Goal: Information Seeking & Learning: Learn about a topic

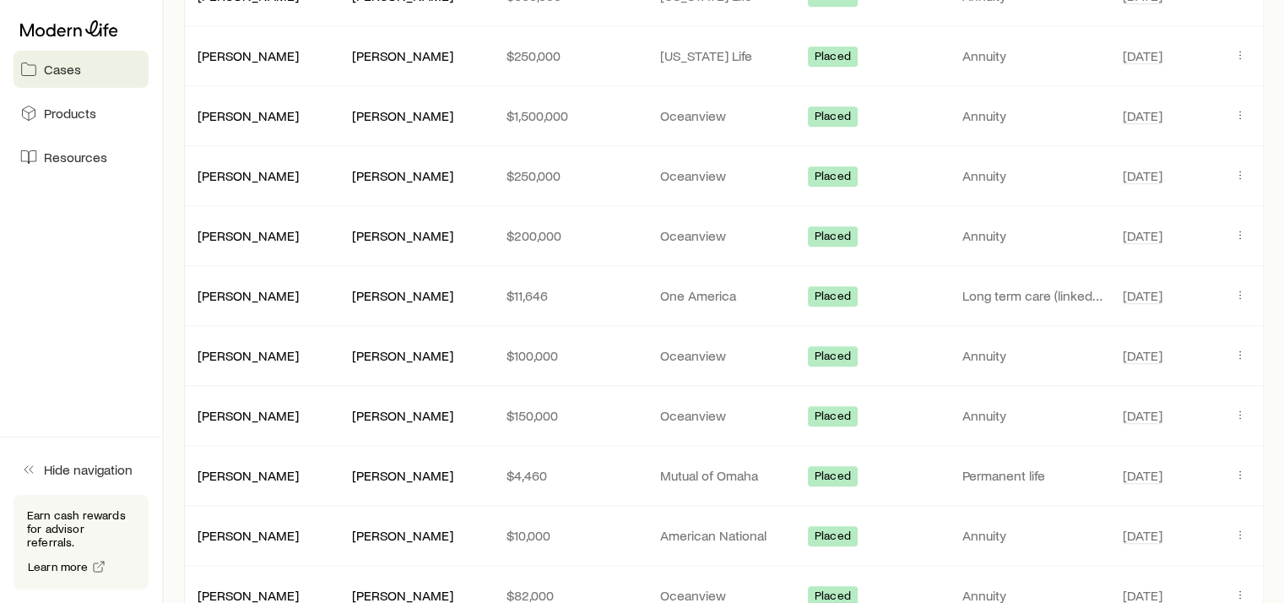
scroll to position [929, 0]
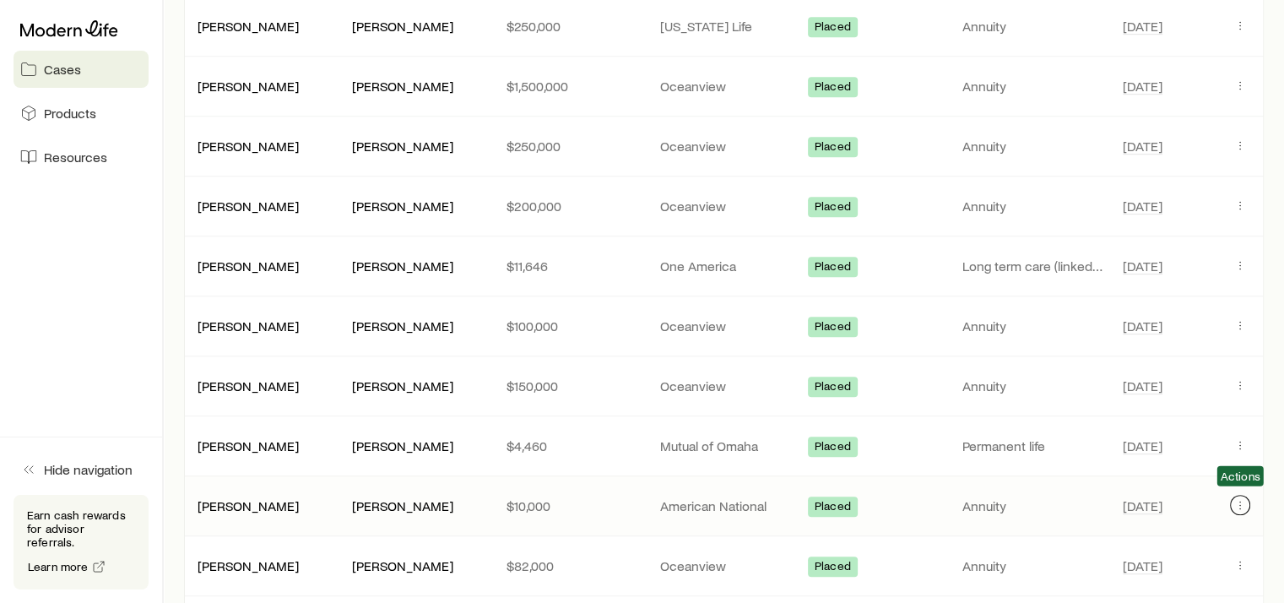
click at [1235, 502] on icon "Client cases" at bounding box center [1241, 505] width 14 height 14
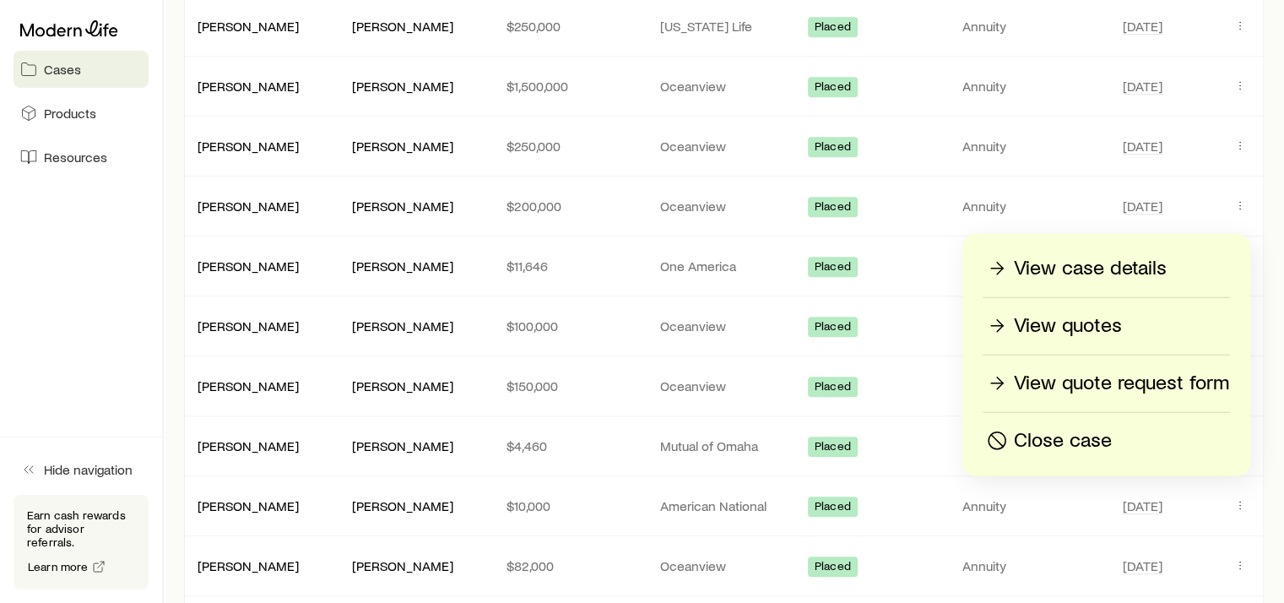
click at [1113, 263] on p "View case details" at bounding box center [1090, 268] width 153 height 27
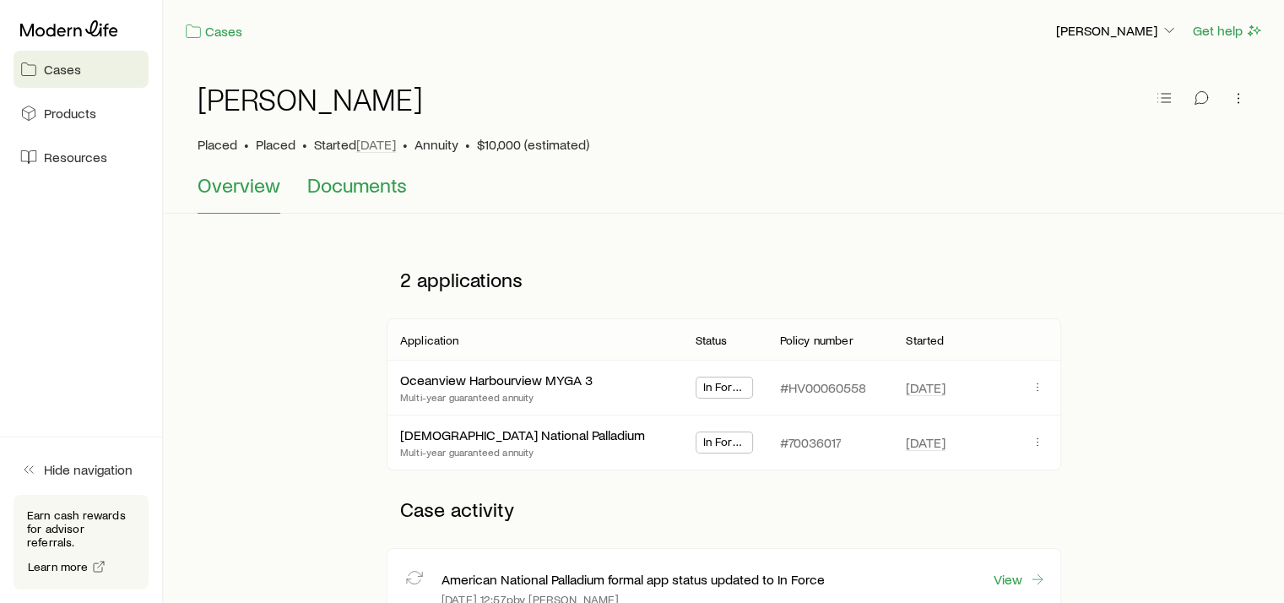
click at [374, 190] on span "Documents" at bounding box center [357, 185] width 100 height 24
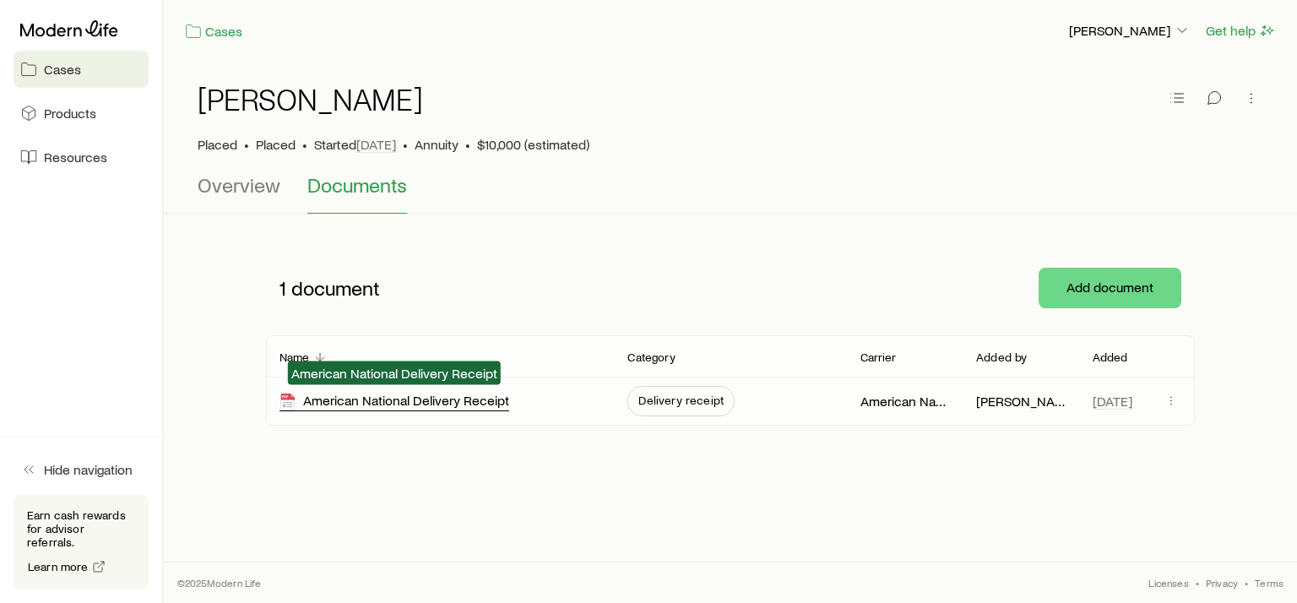
click at [465, 403] on div "American National Delivery Receipt" at bounding box center [395, 401] width 230 height 19
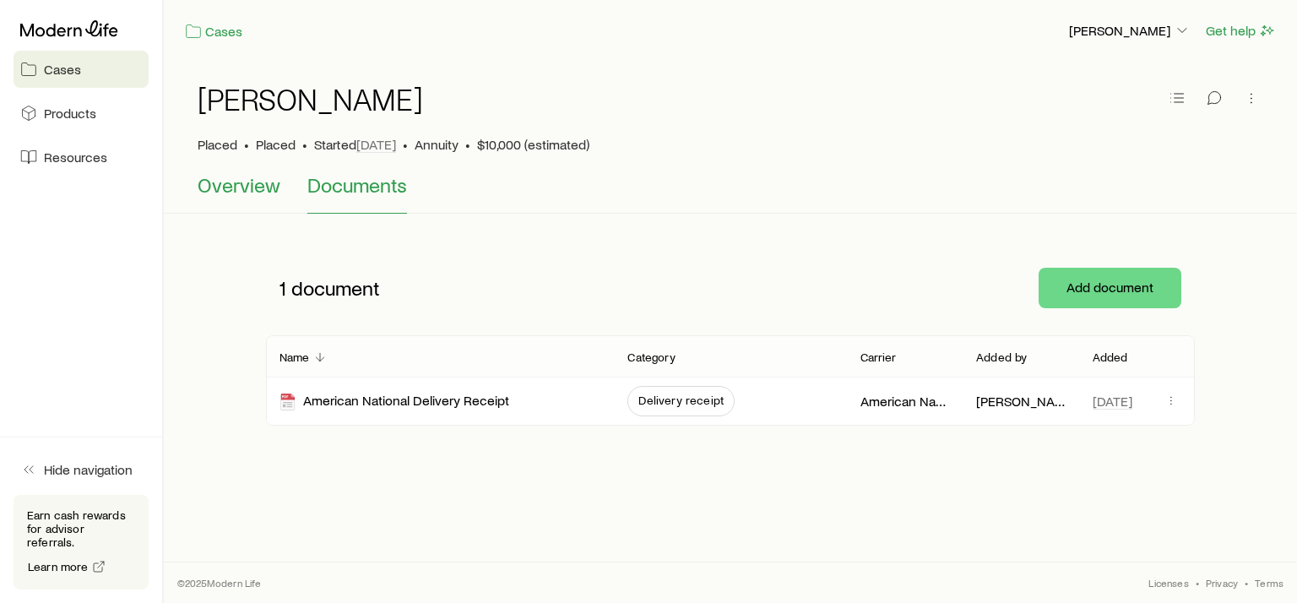
click at [241, 188] on span "Overview" at bounding box center [239, 185] width 83 height 24
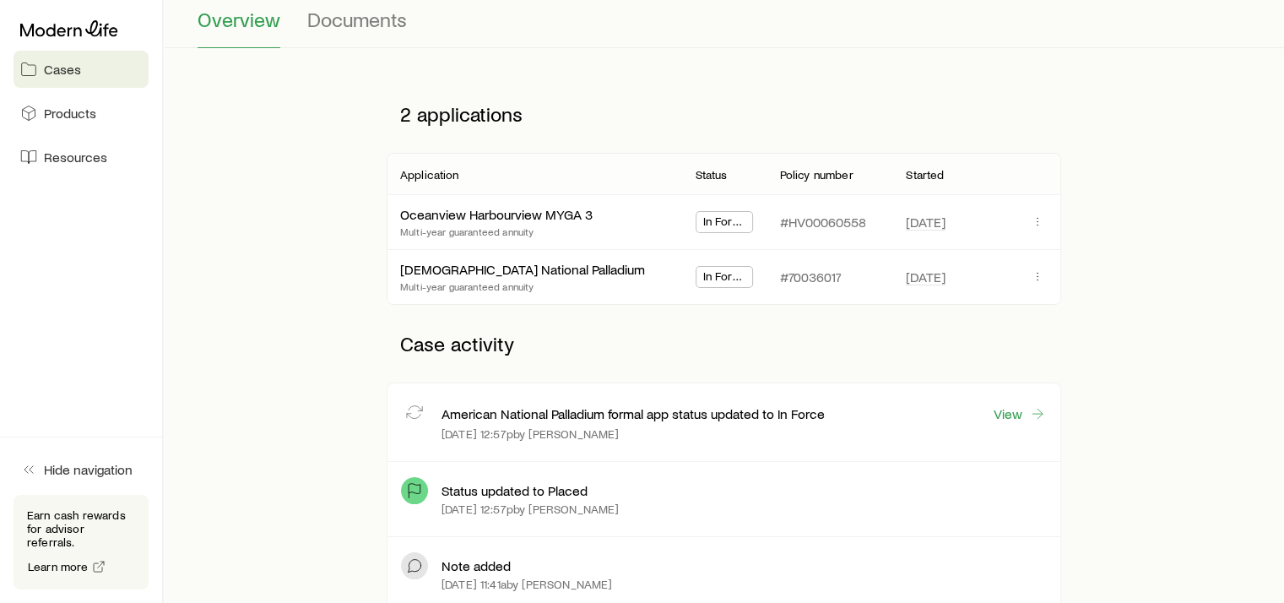
scroll to position [169, 0]
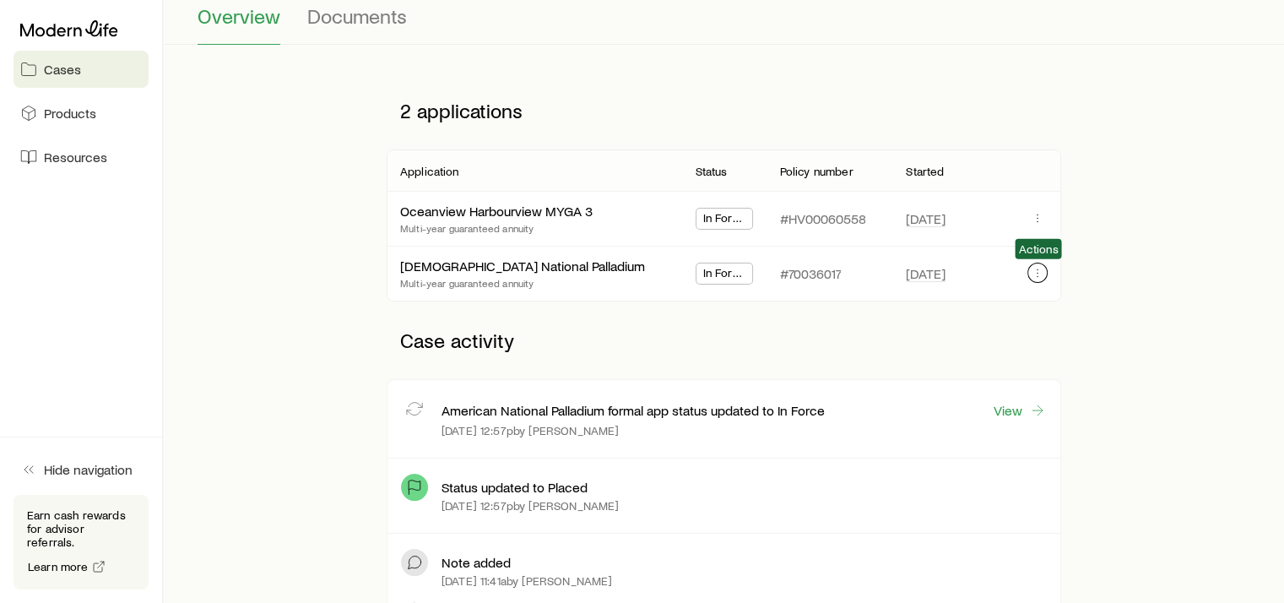
click at [1037, 272] on icon "button" at bounding box center [1038, 273] width 14 height 14
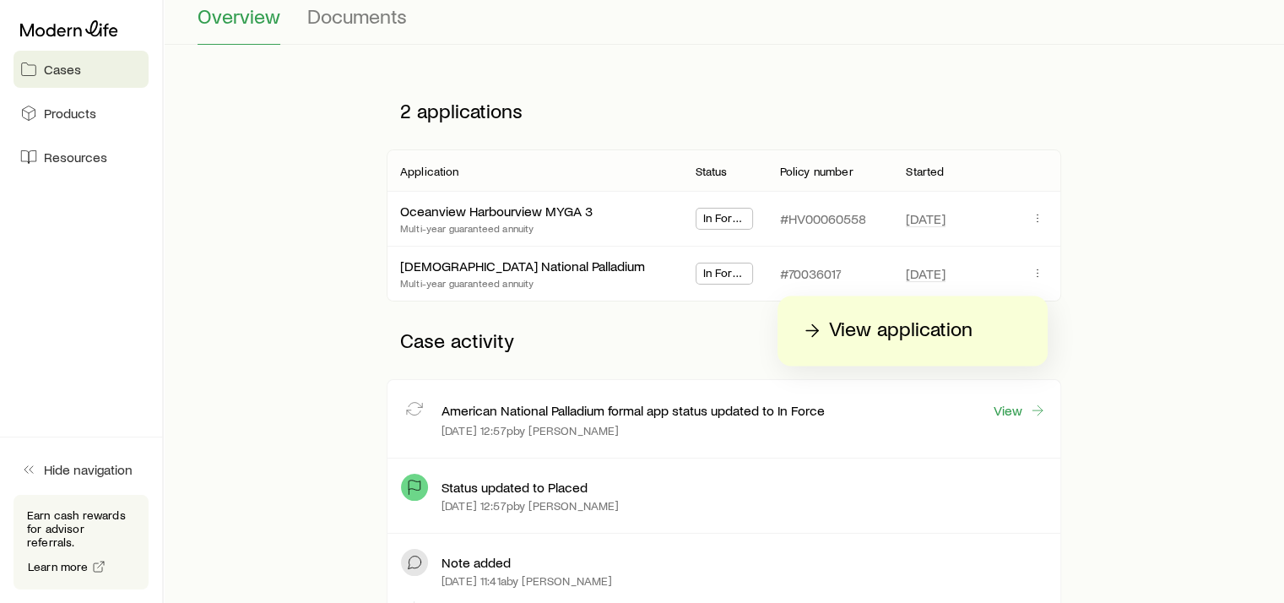
click at [946, 333] on p "View application" at bounding box center [901, 330] width 144 height 27
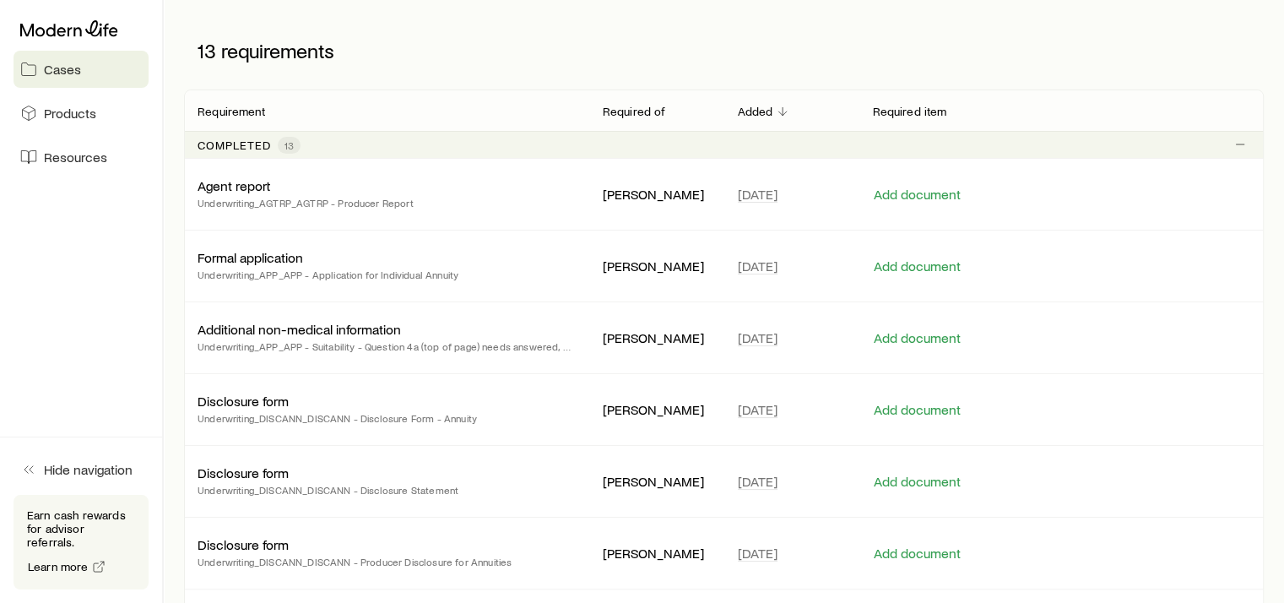
scroll to position [253, 0]
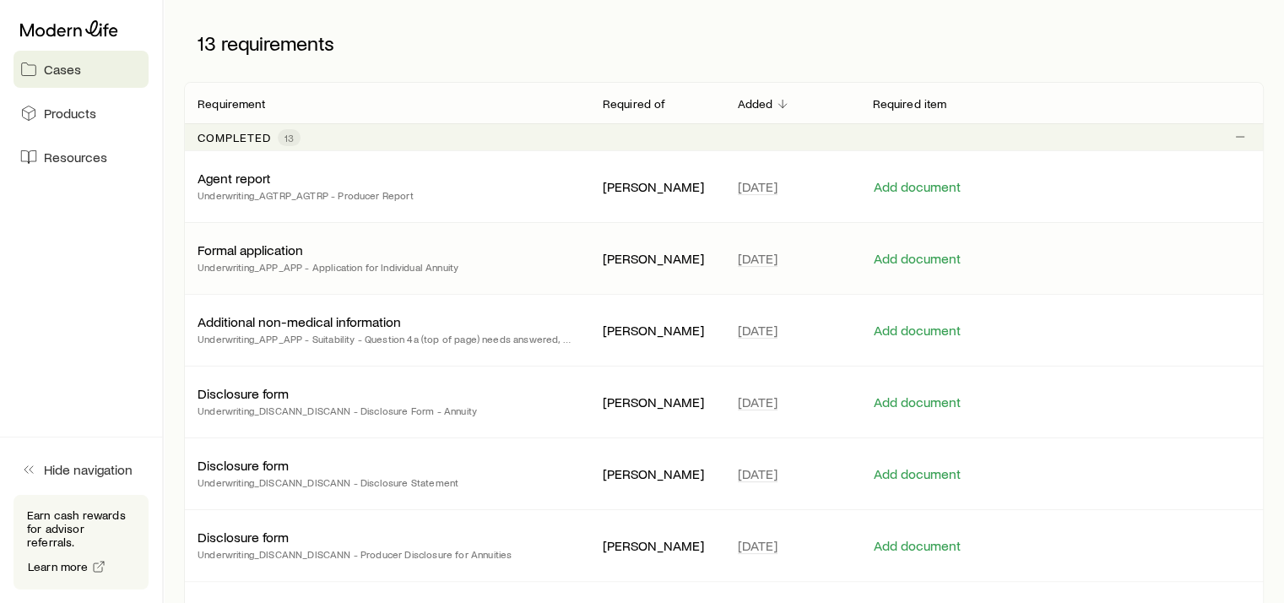
click at [380, 261] on p "Underwriting_APP_APP - Application for Individual Annuity" at bounding box center [328, 266] width 261 height 17
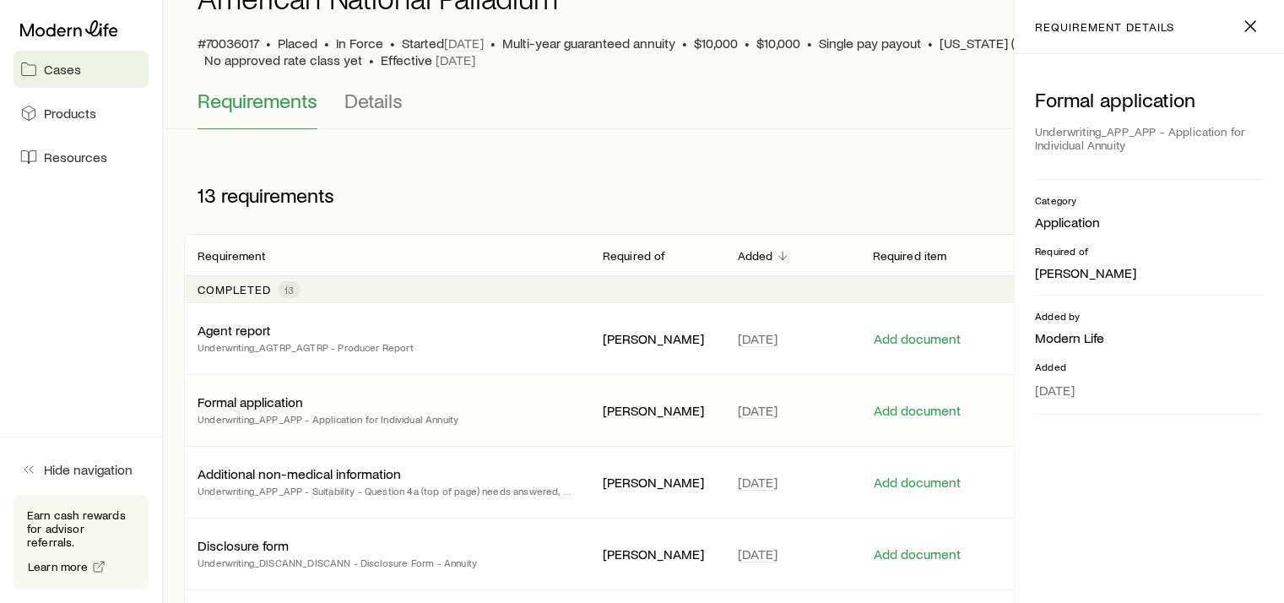
scroll to position [0, 0]
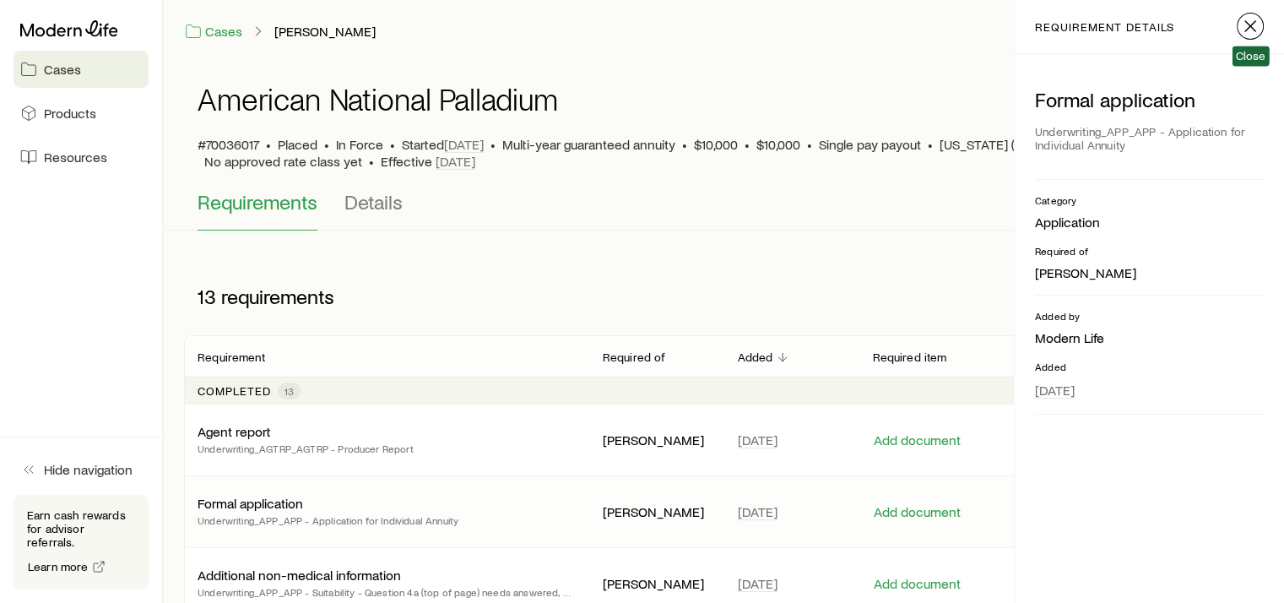
click at [1246, 26] on icon "button" at bounding box center [1251, 26] width 20 height 20
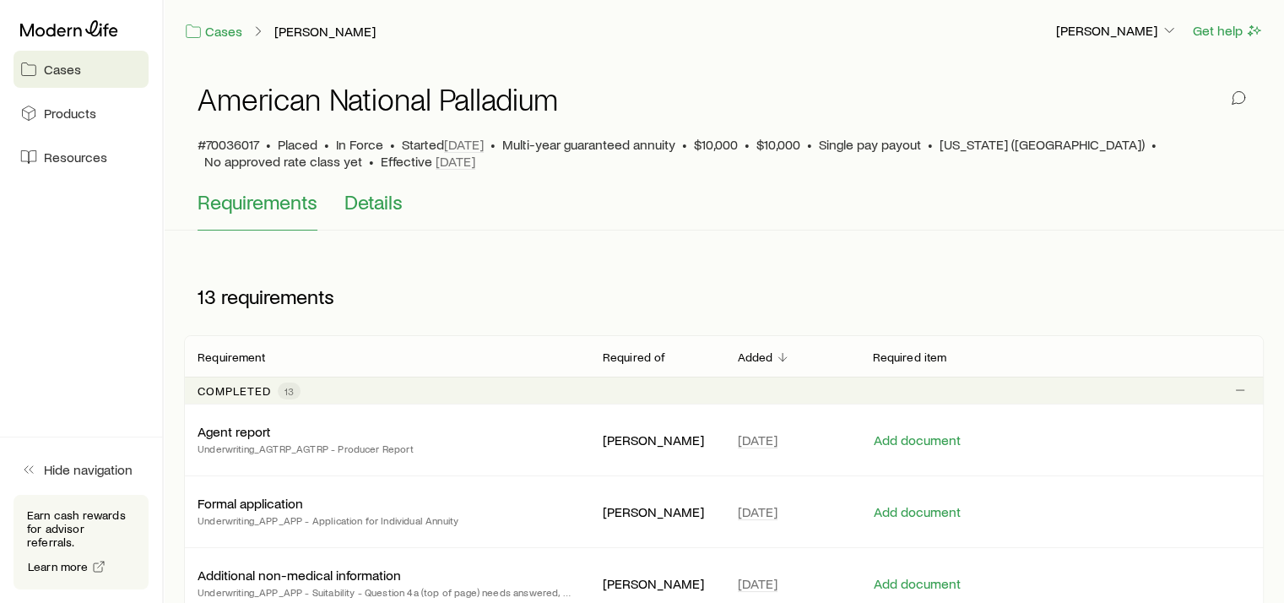
click at [394, 206] on span "Details" at bounding box center [374, 202] width 58 height 24
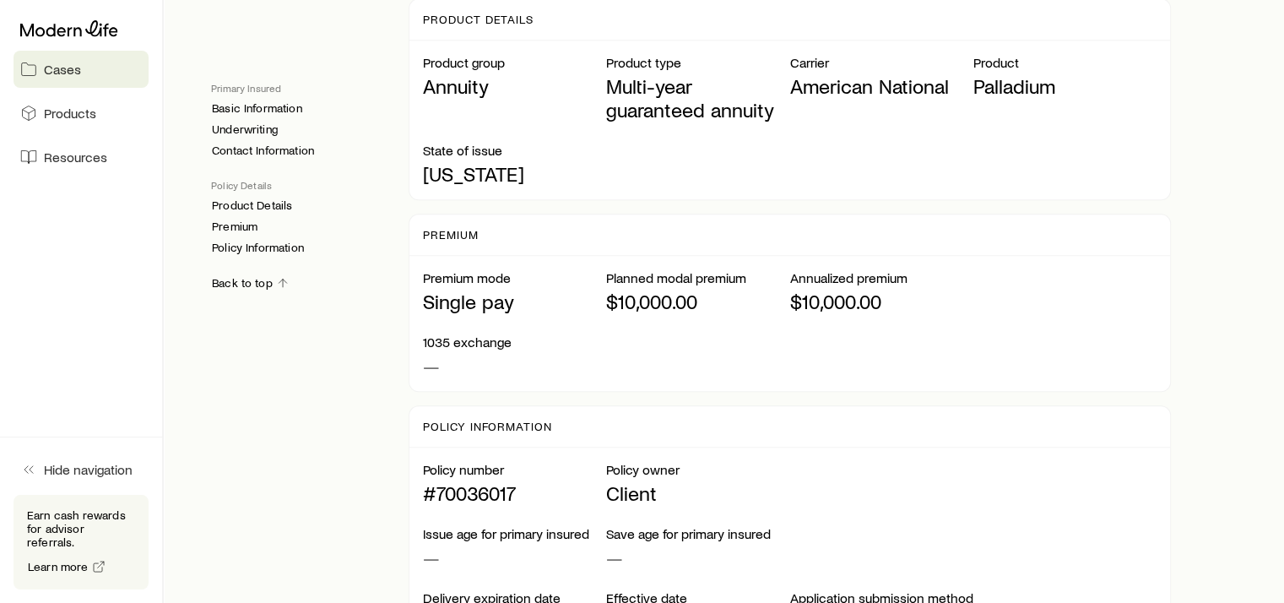
scroll to position [1155, 0]
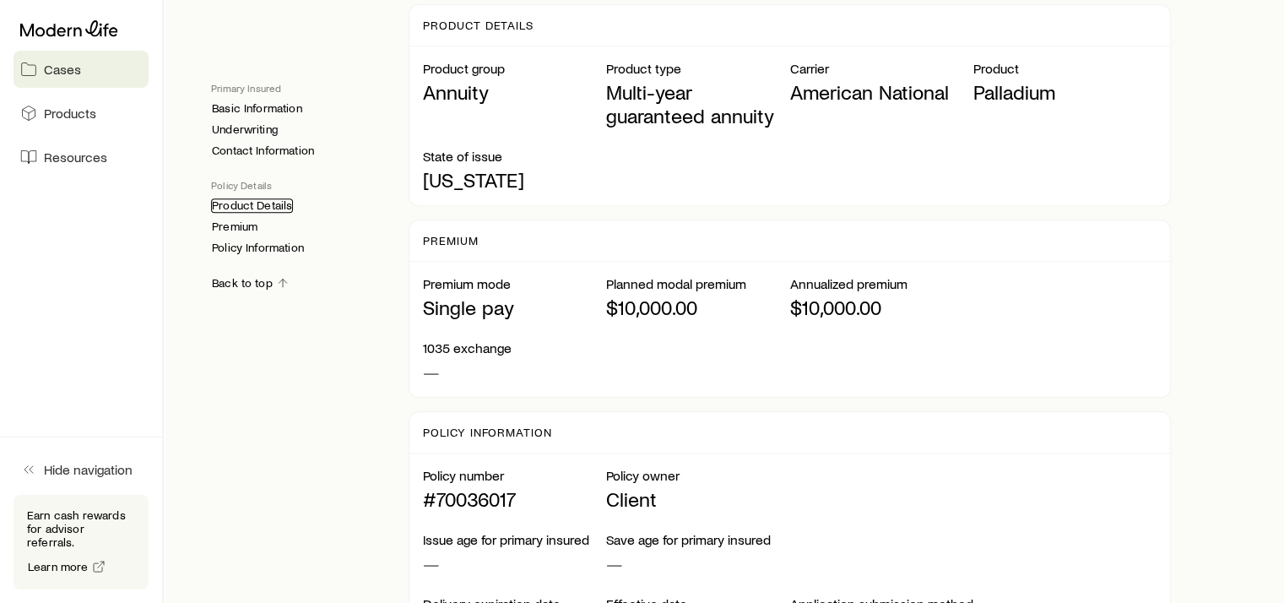
click at [280, 204] on link "Product Details" at bounding box center [252, 205] width 82 height 14
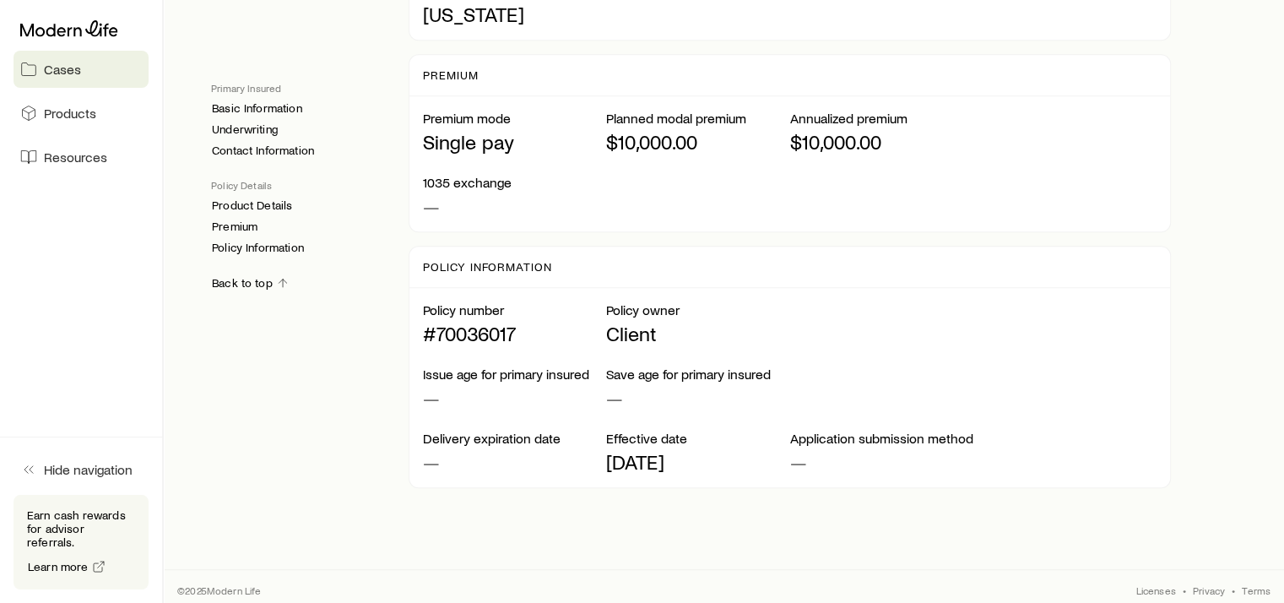
scroll to position [1324, 0]
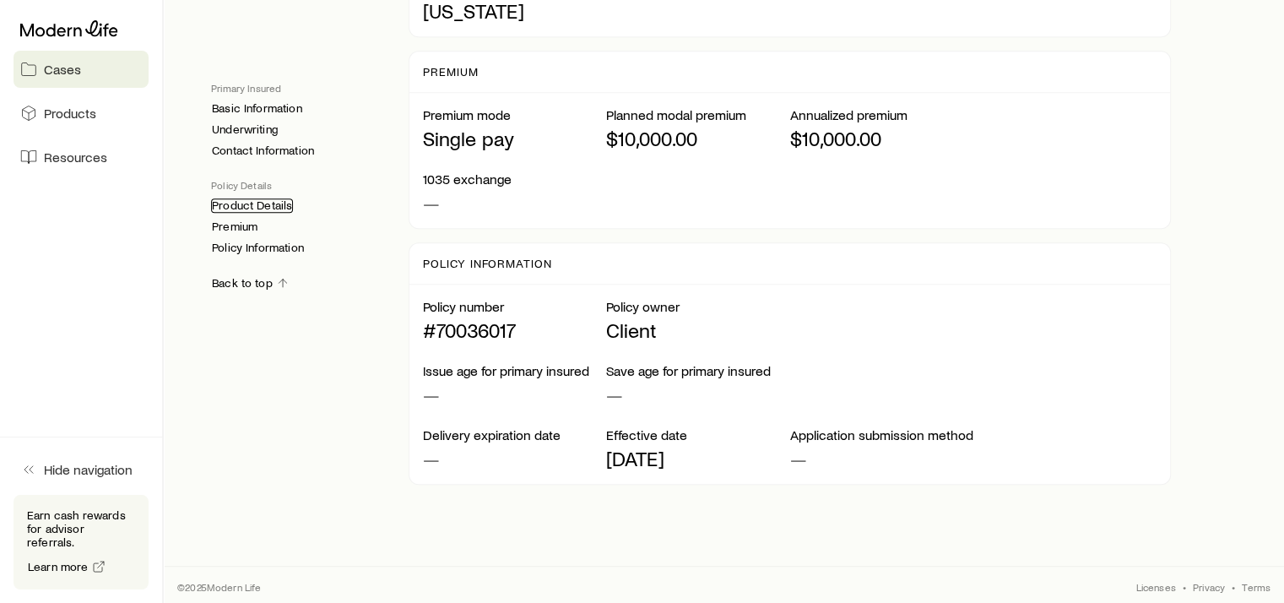
click at [281, 207] on link "Product Details" at bounding box center [252, 205] width 82 height 14
click at [250, 228] on link "Premium" at bounding box center [234, 227] width 47 height 14
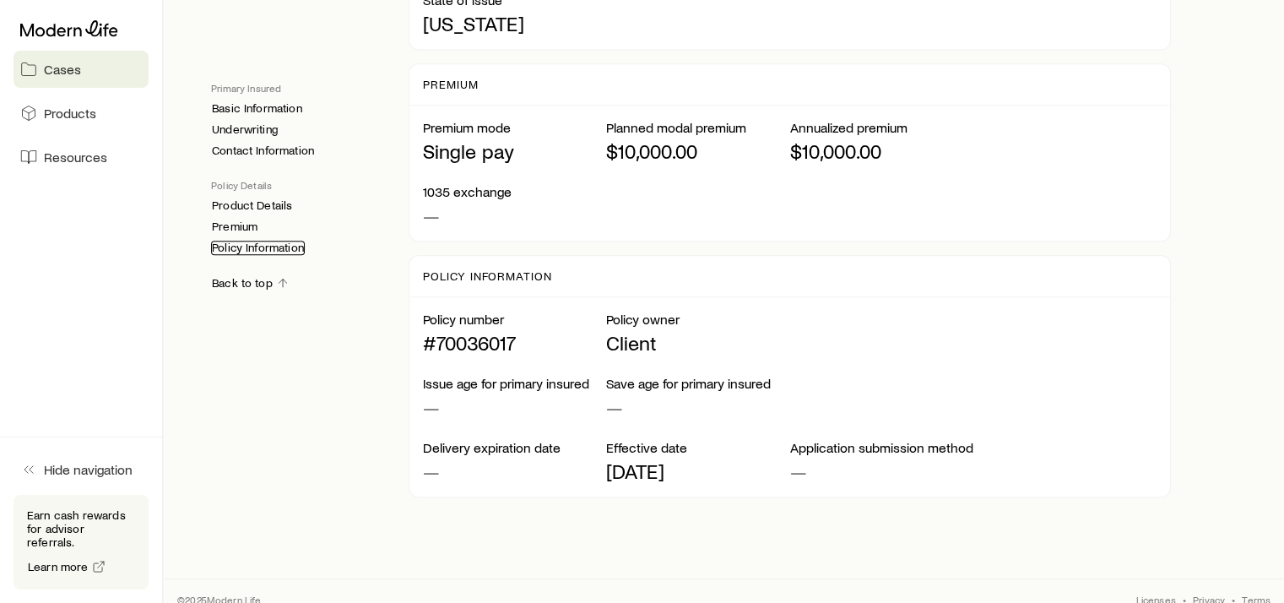
click at [291, 249] on link "Policy Information" at bounding box center [258, 248] width 94 height 14
